Goal: Register for event/course

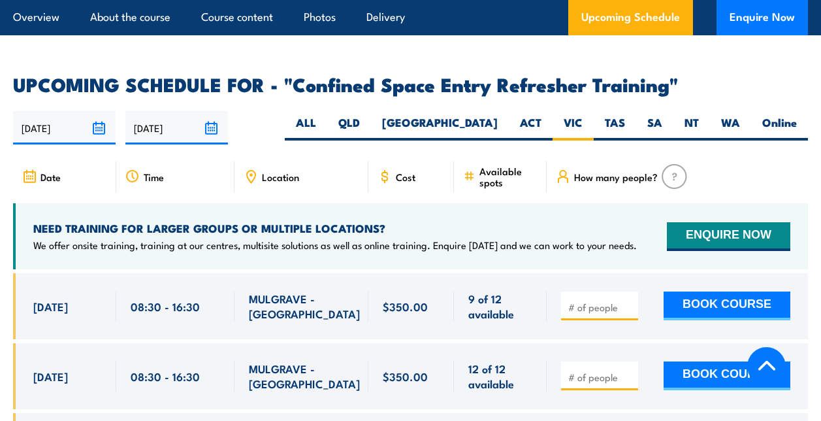
scroll to position [2292, 0]
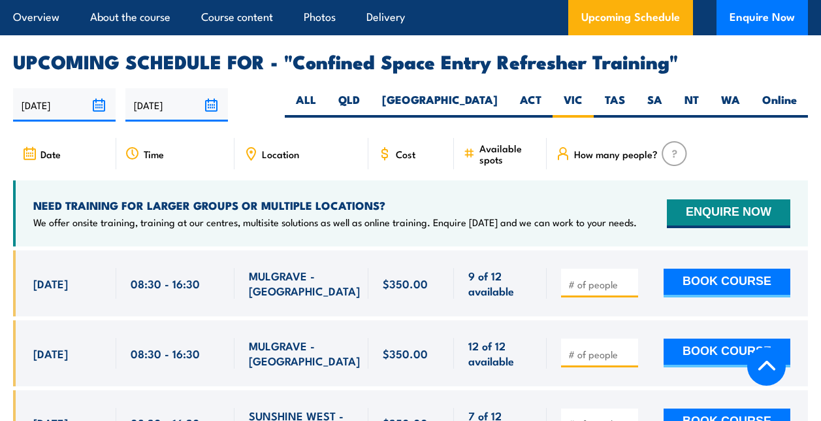
click at [574, 278] on input "number" at bounding box center [601, 284] width 65 height 13
type input "11"
click at [571, 257] on div "11 BOOK COURSE" at bounding box center [677, 283] width 261 height 66
drag, startPoint x: 574, startPoint y: 229, endPoint x: 577, endPoint y: 236, distance: 7.6
click at [574, 278] on input "11" at bounding box center [601, 284] width 65 height 13
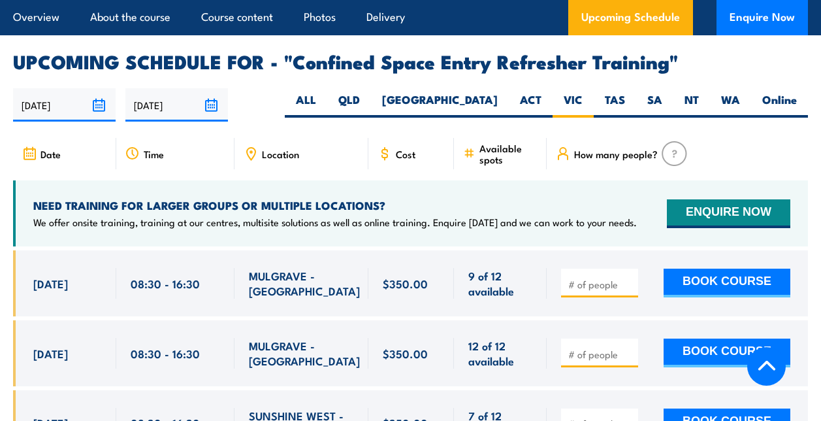
click at [572, 260] on div at bounding box center [677, 283] width 261 height 66
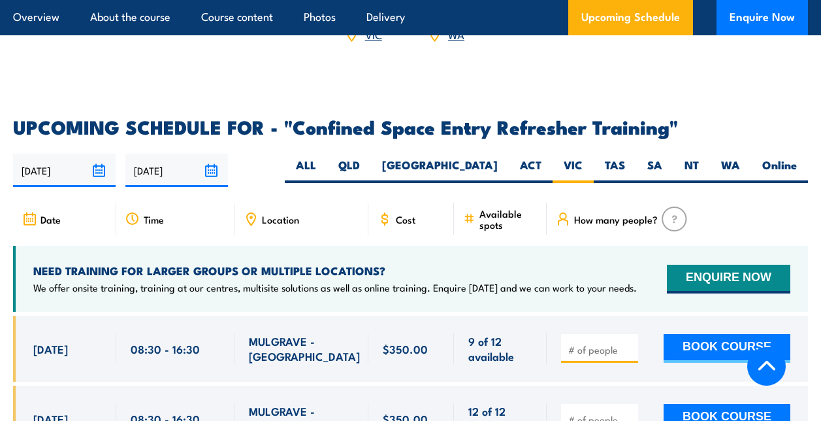
click at [38, 203] on div "Date" at bounding box center [64, 218] width 103 height 31
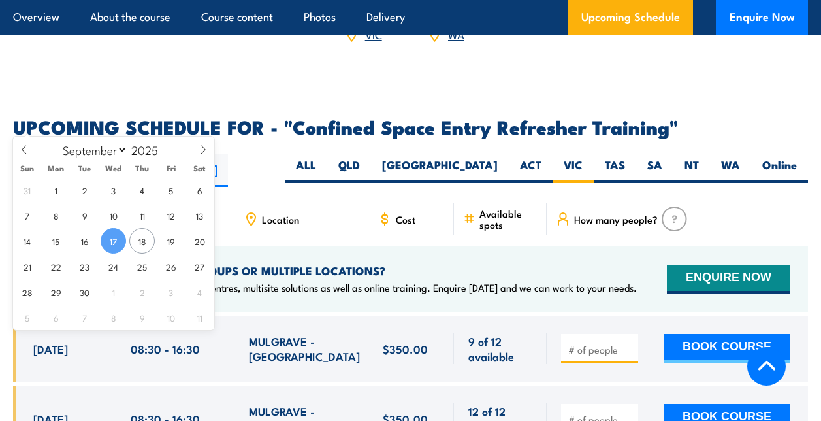
click at [99, 154] on input "[DATE]" at bounding box center [64, 170] width 103 height 33
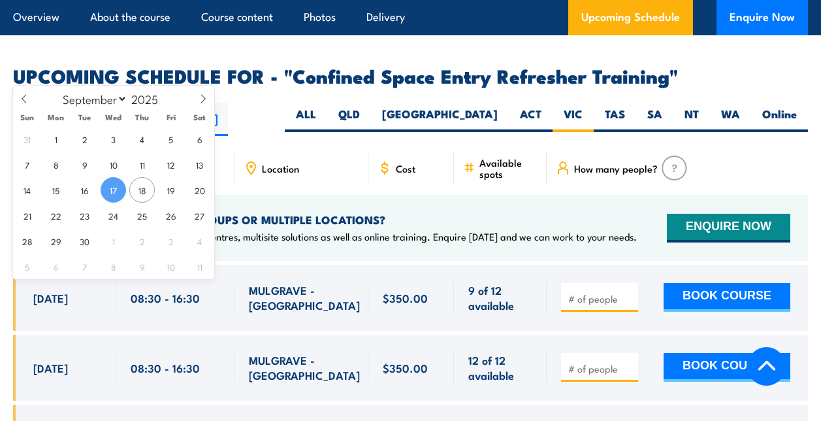
scroll to position [2292, 0]
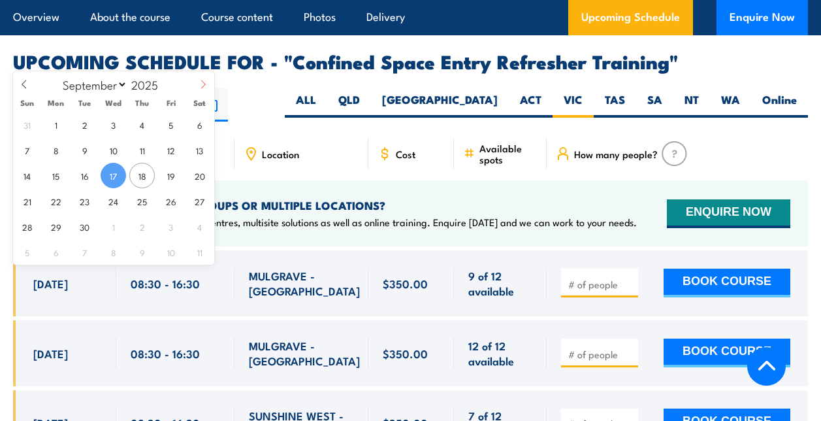
click at [203, 84] on icon at bounding box center [203, 84] width 9 height 9
select select "9"
click at [140, 176] on span "16" at bounding box center [141, 175] width 25 height 25
type input "[DATE]"
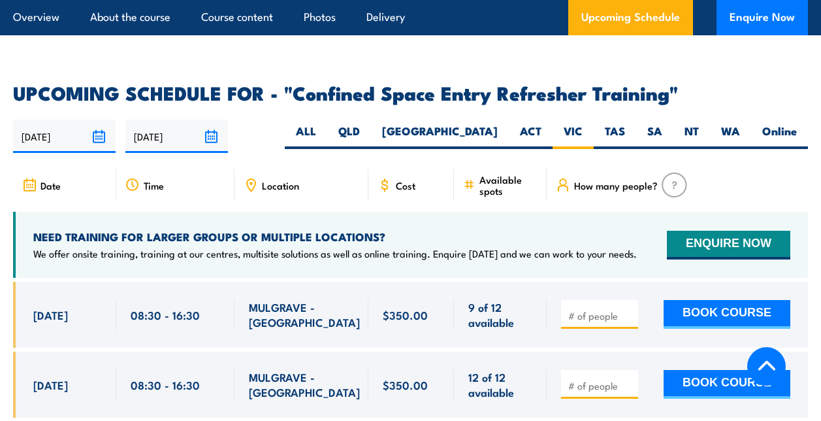
scroll to position [2227, 0]
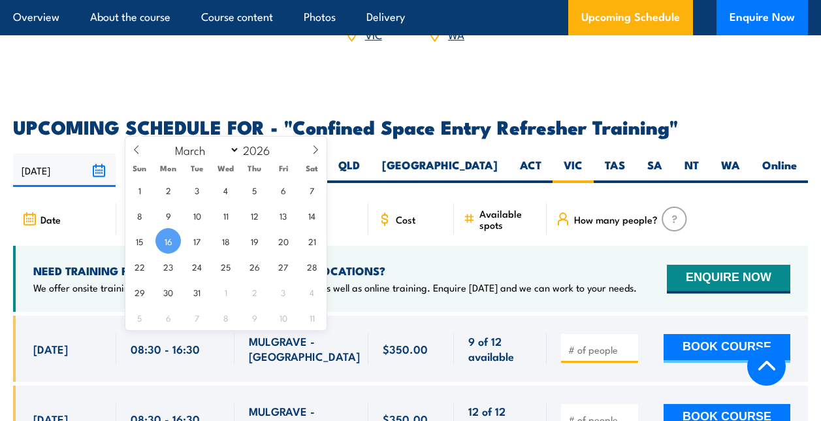
click at [212, 154] on input "[DATE]" at bounding box center [176, 170] width 103 height 33
click at [136, 151] on icon at bounding box center [136, 149] width 9 height 9
select select "0"
click at [136, 151] on icon at bounding box center [136, 149] width 9 height 9
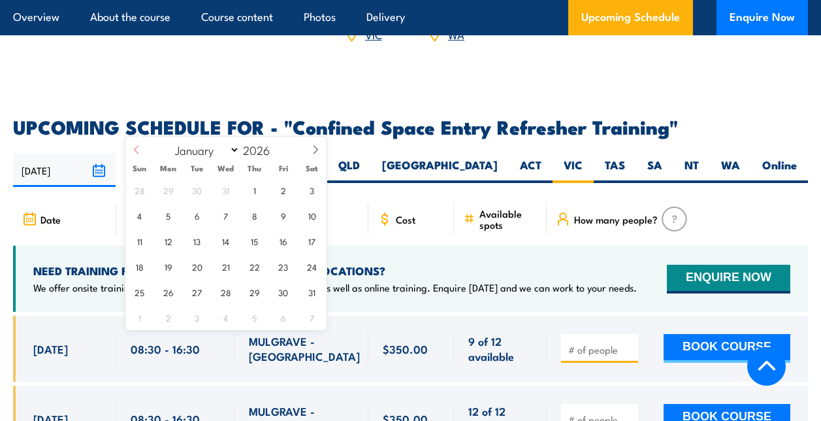
type input "2025"
click at [136, 151] on icon at bounding box center [136, 149] width 9 height 9
select select "9"
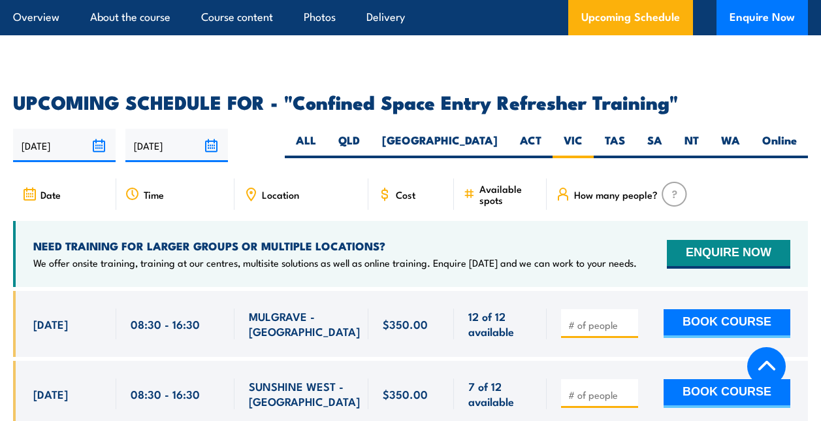
scroll to position [2276, 0]
